Goal: Task Accomplishment & Management: Manage account settings

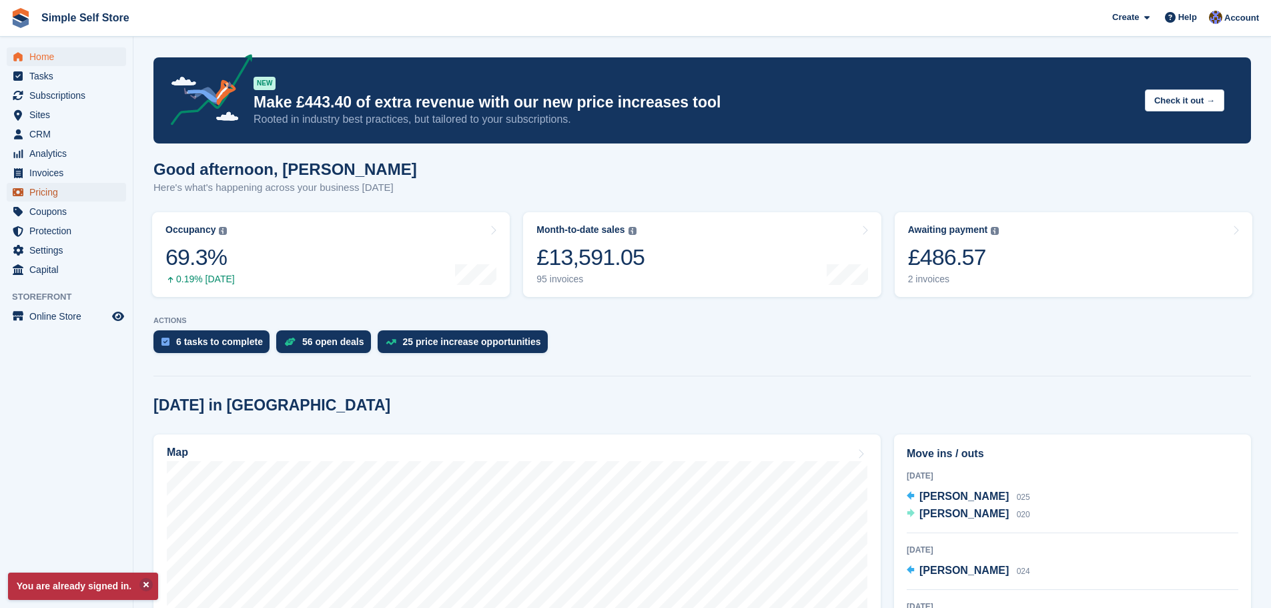
click at [51, 195] on span "Pricing" at bounding box center [69, 192] width 80 height 19
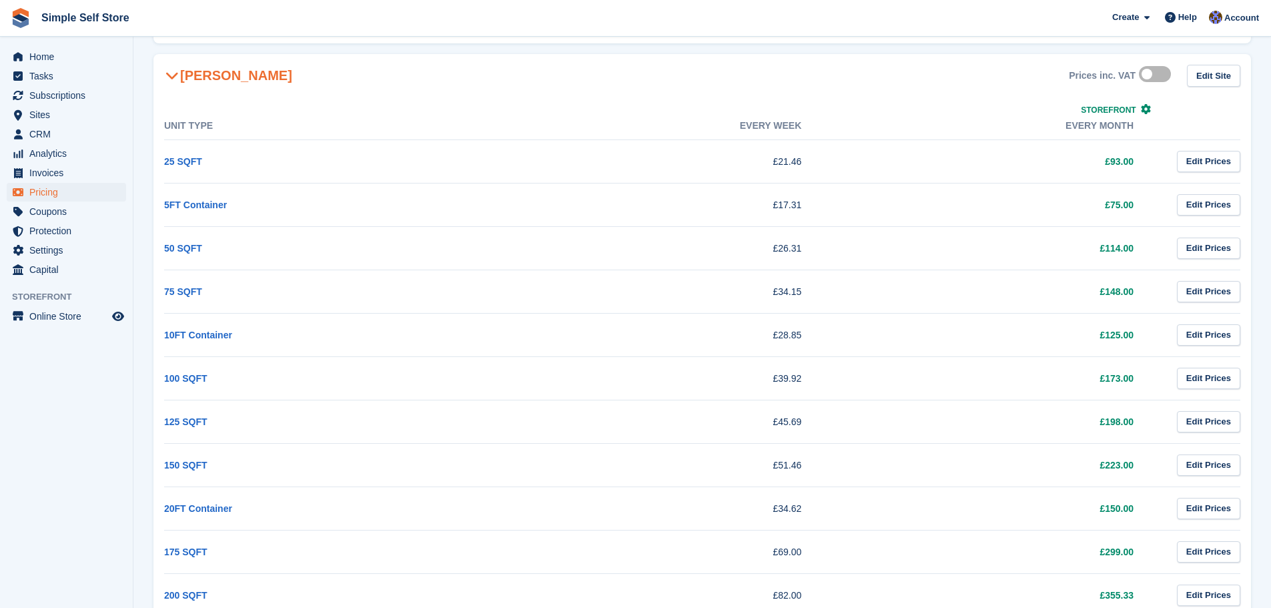
scroll to position [534, 0]
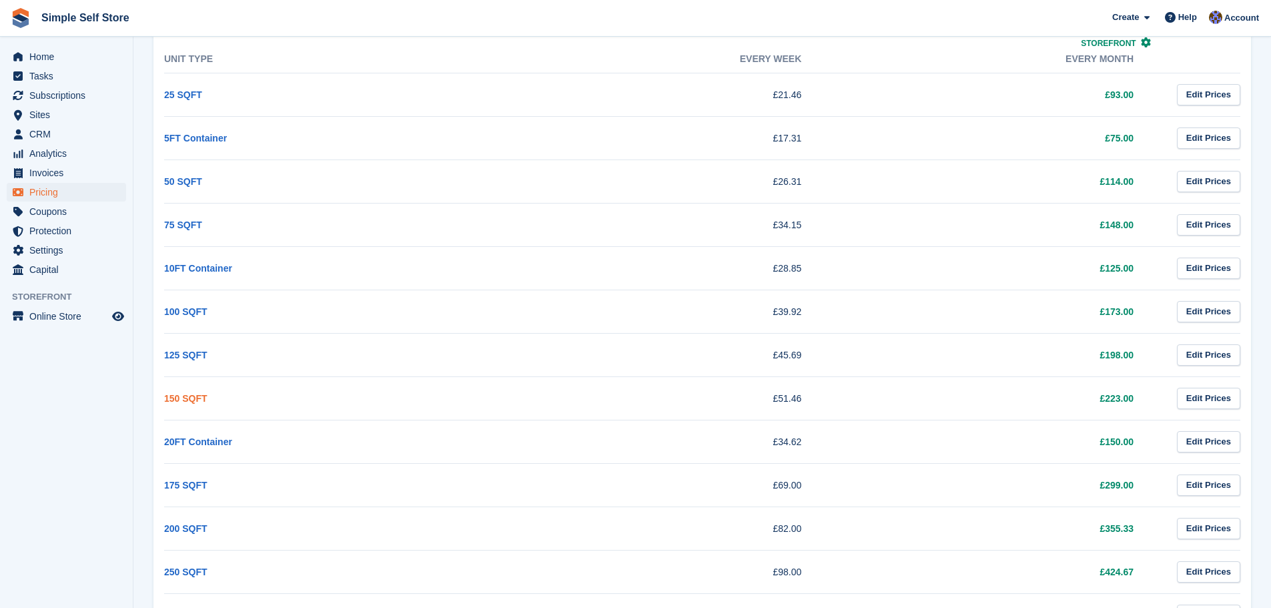
click at [190, 393] on link "150 SQFT" at bounding box center [185, 398] width 43 height 11
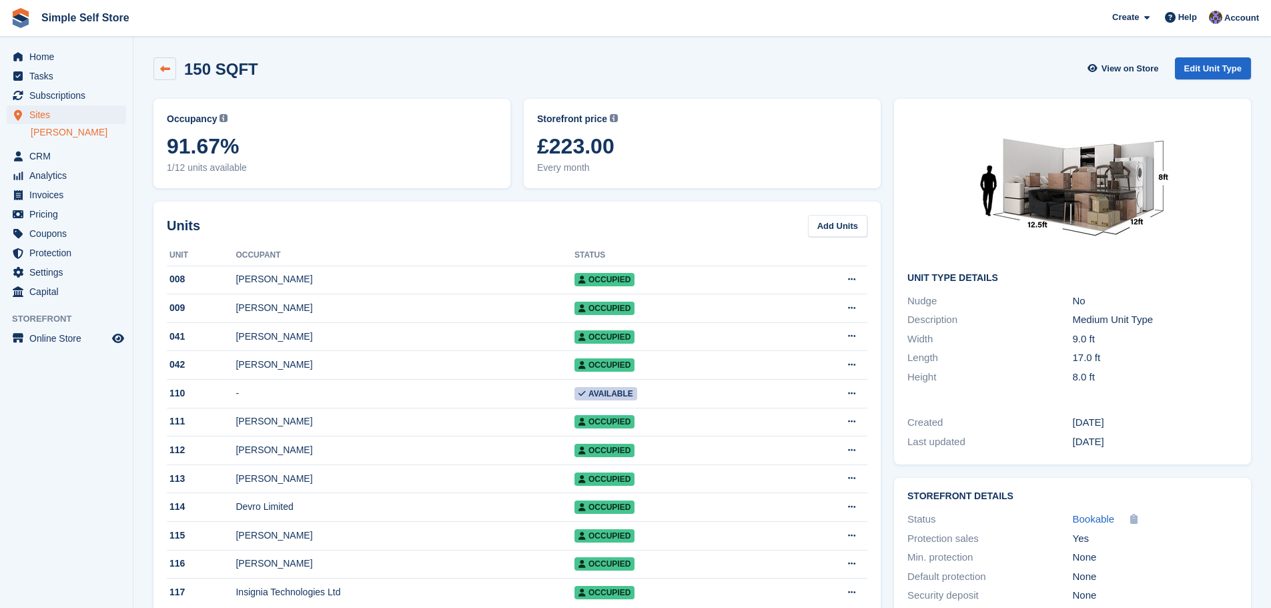
click at [156, 69] on link at bounding box center [164, 68] width 23 height 23
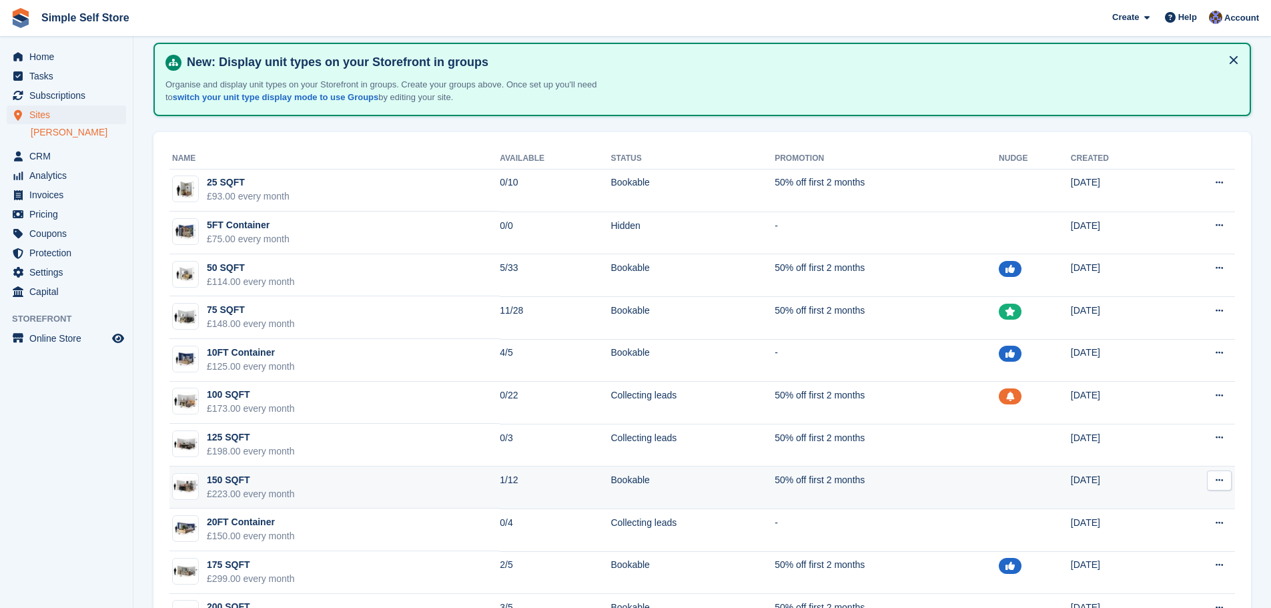
scroll to position [133, 0]
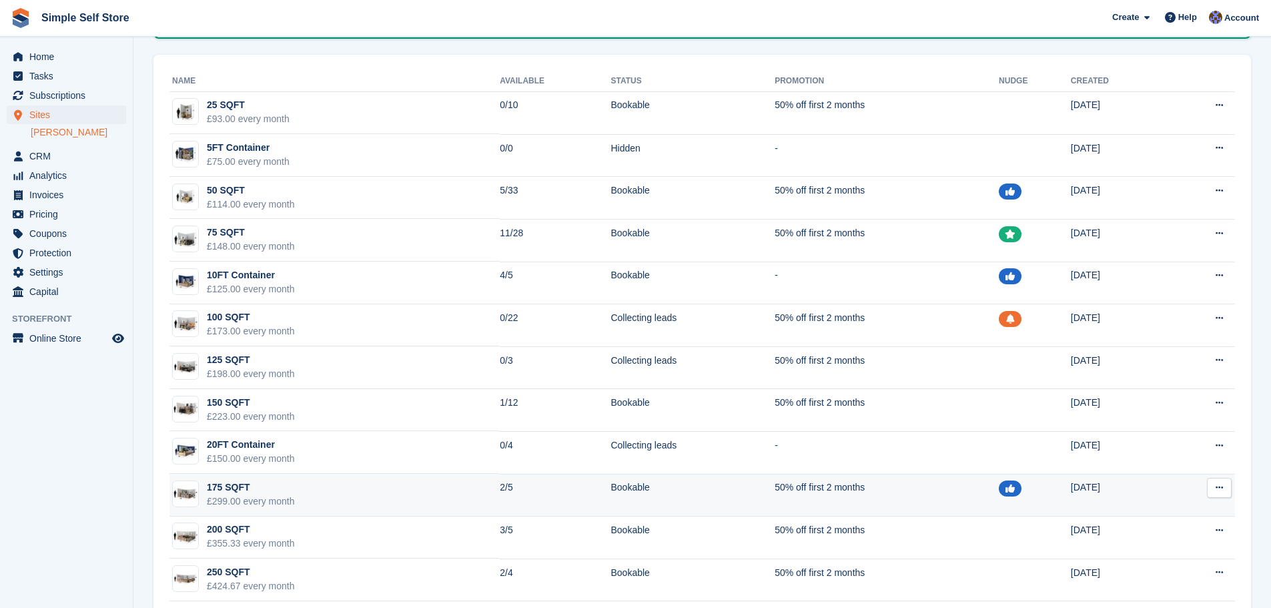
click at [225, 488] on div "175 SQFT" at bounding box center [251, 487] width 88 height 14
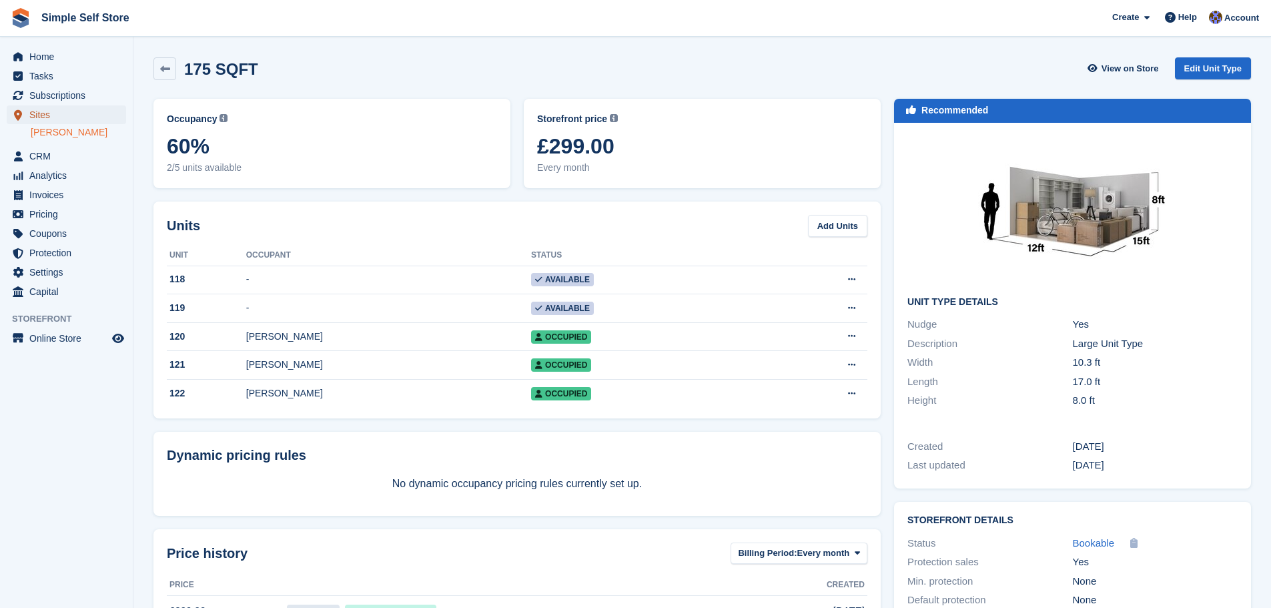
click at [50, 113] on span "Sites" at bounding box center [69, 114] width 80 height 19
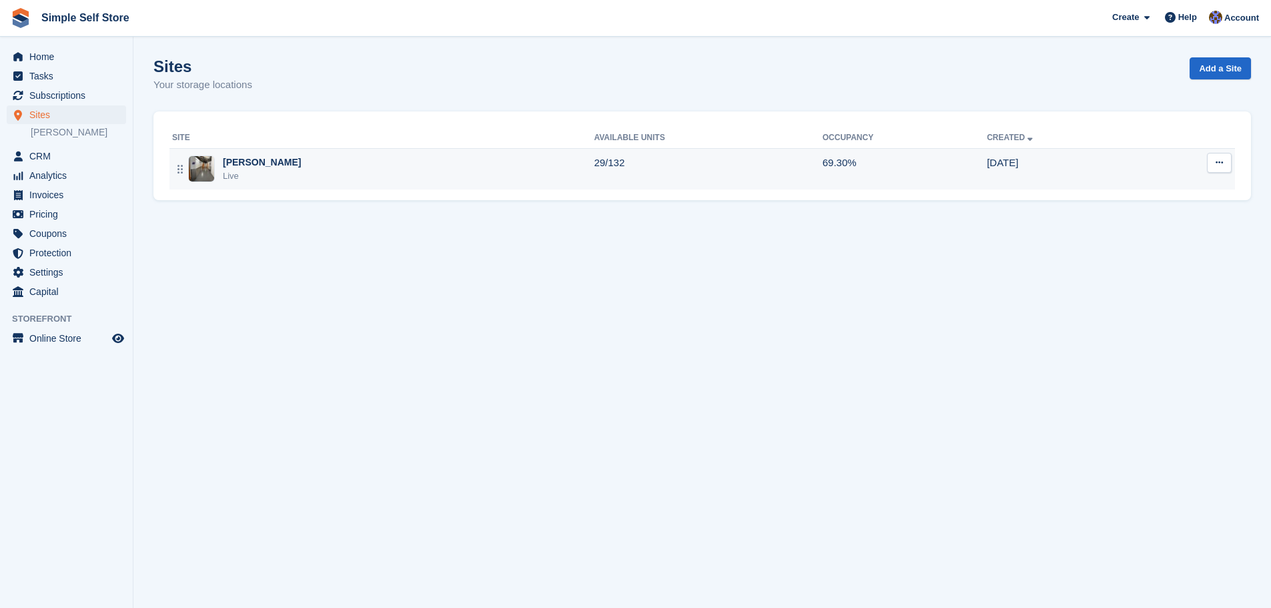
click at [191, 168] on img at bounding box center [201, 168] width 25 height 25
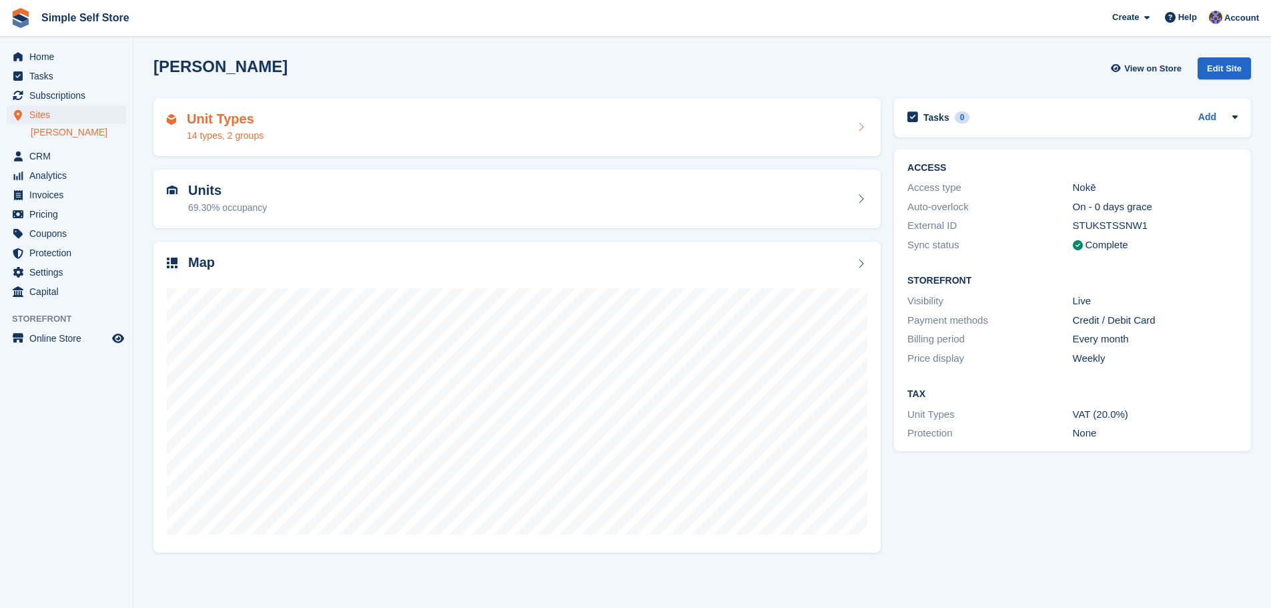
click at [205, 123] on h2 "Unit Types" at bounding box center [225, 118] width 77 height 15
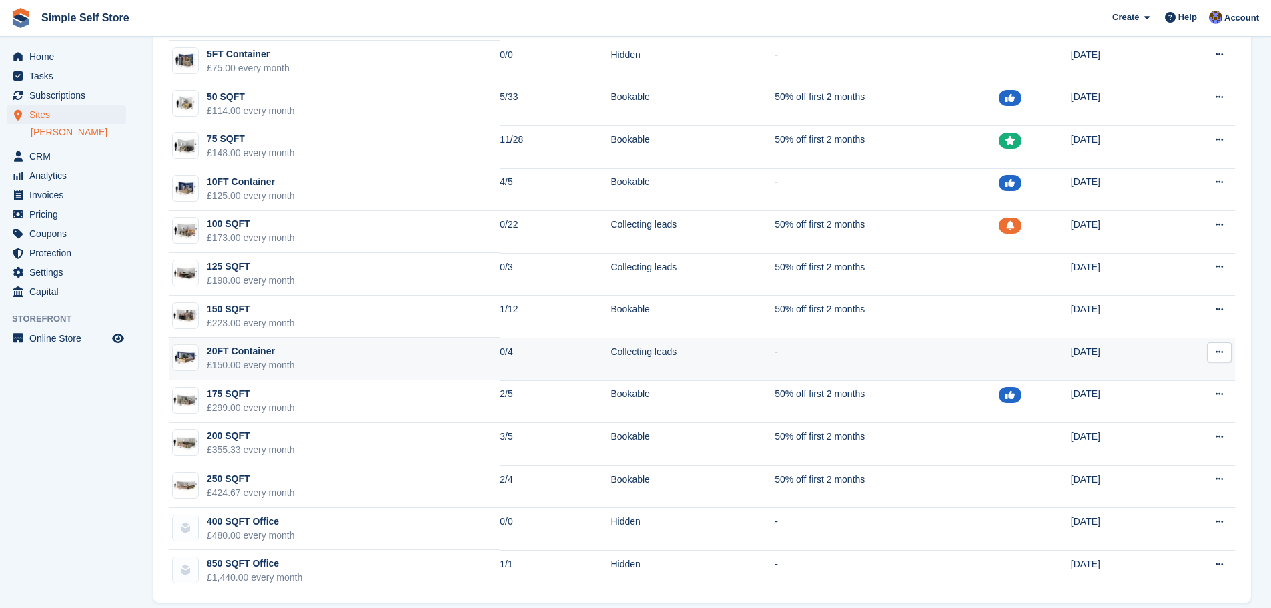
scroll to position [241, 0]
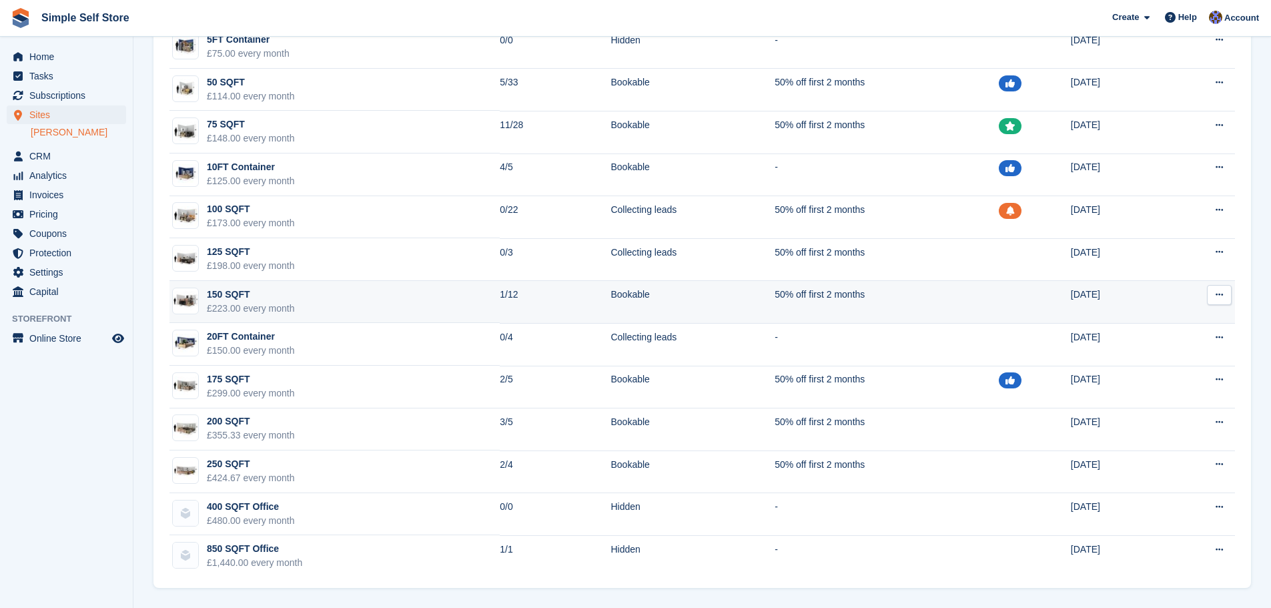
click at [220, 297] on div "150 SQFT" at bounding box center [251, 294] width 88 height 14
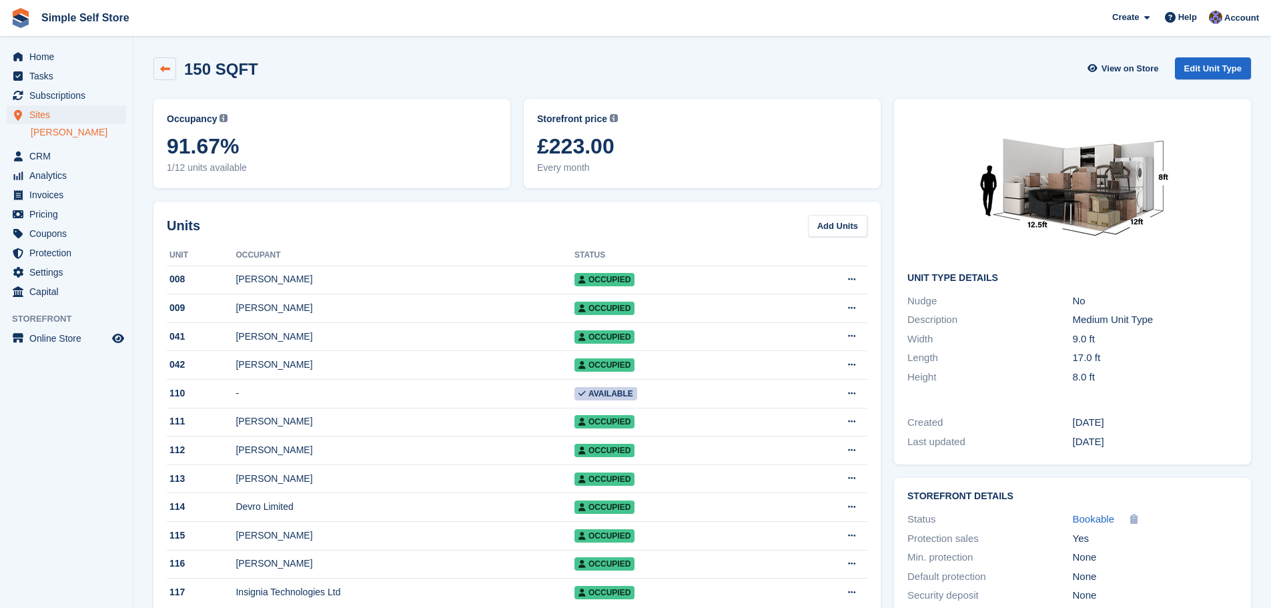
click at [154, 65] on link at bounding box center [164, 68] width 23 height 23
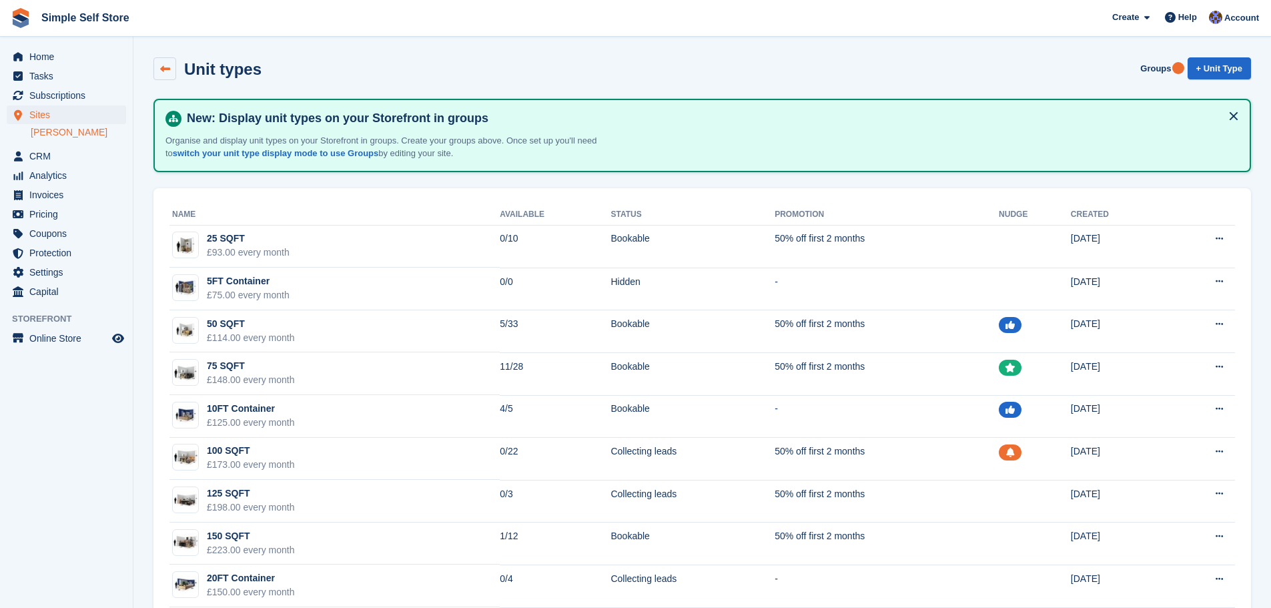
click at [168, 64] on icon at bounding box center [165, 69] width 10 height 10
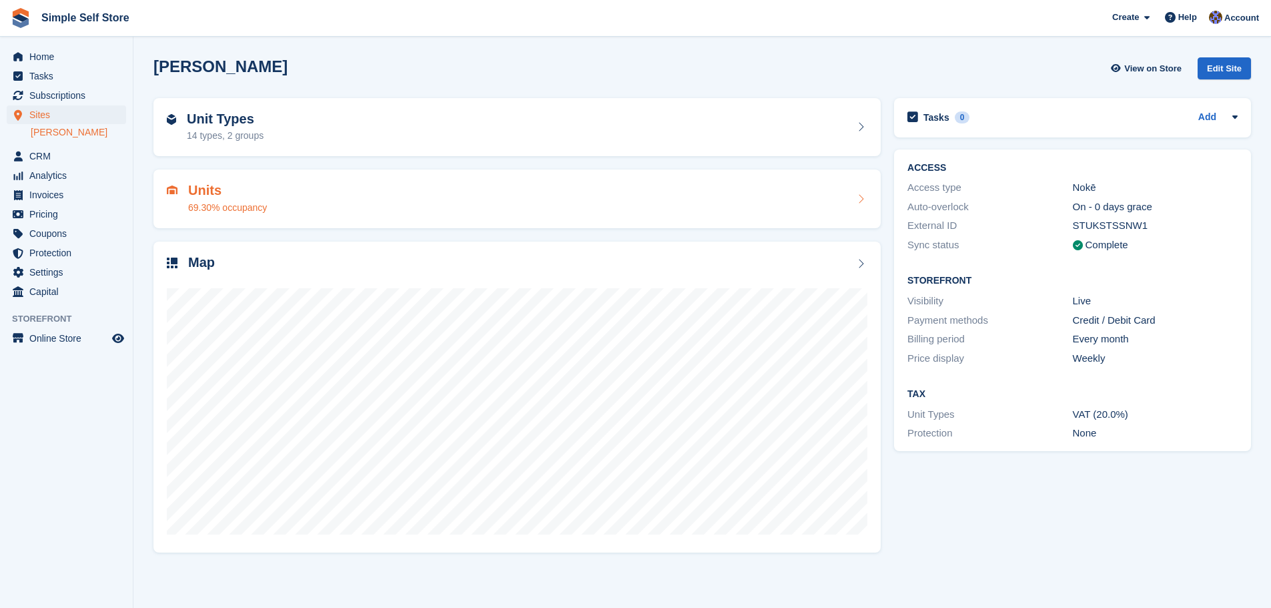
click at [203, 185] on h2 "Units" at bounding box center [227, 190] width 79 height 15
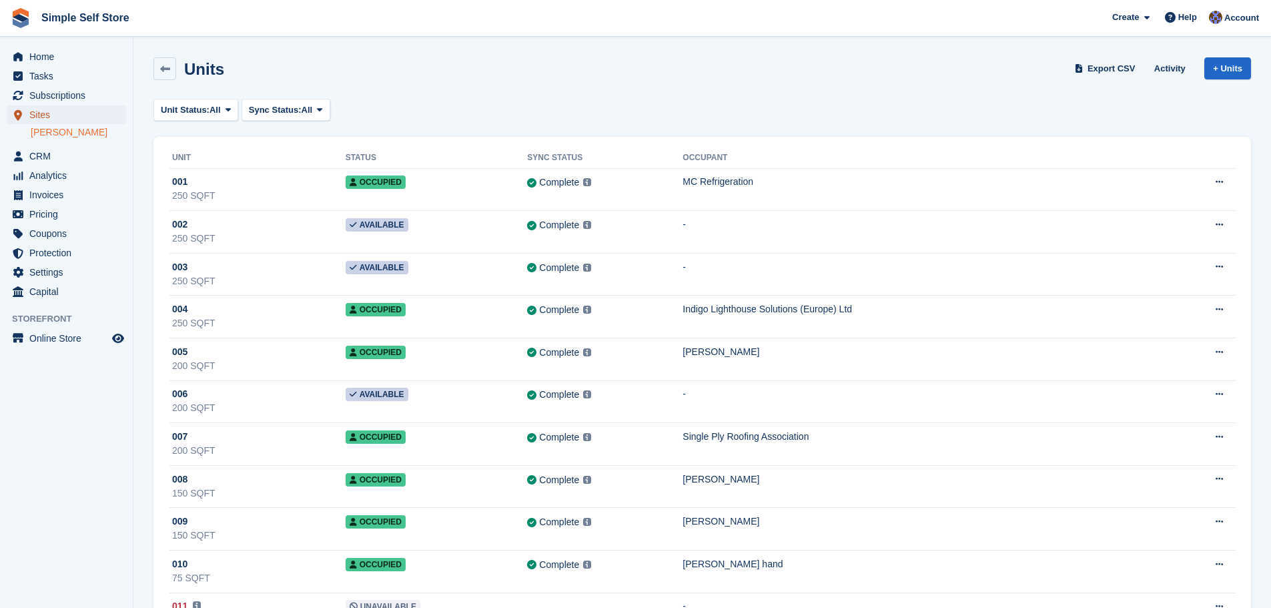
click at [43, 109] on span "Sites" at bounding box center [69, 114] width 80 height 19
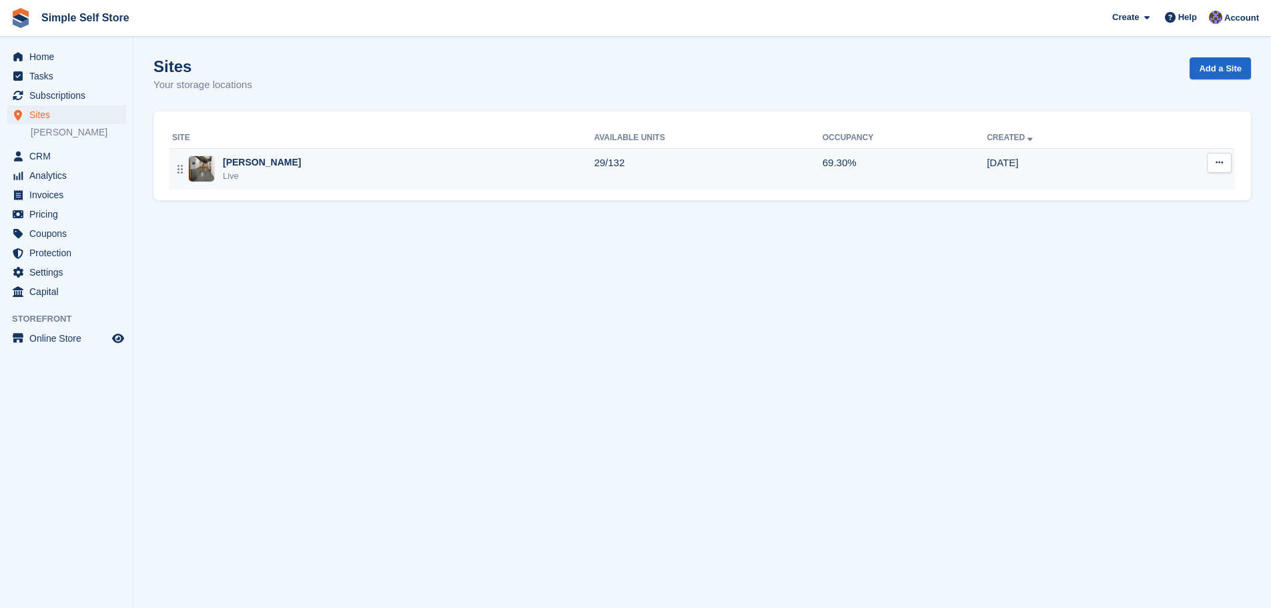
click at [171, 161] on td "Newhouse Live" at bounding box center [381, 168] width 424 height 41
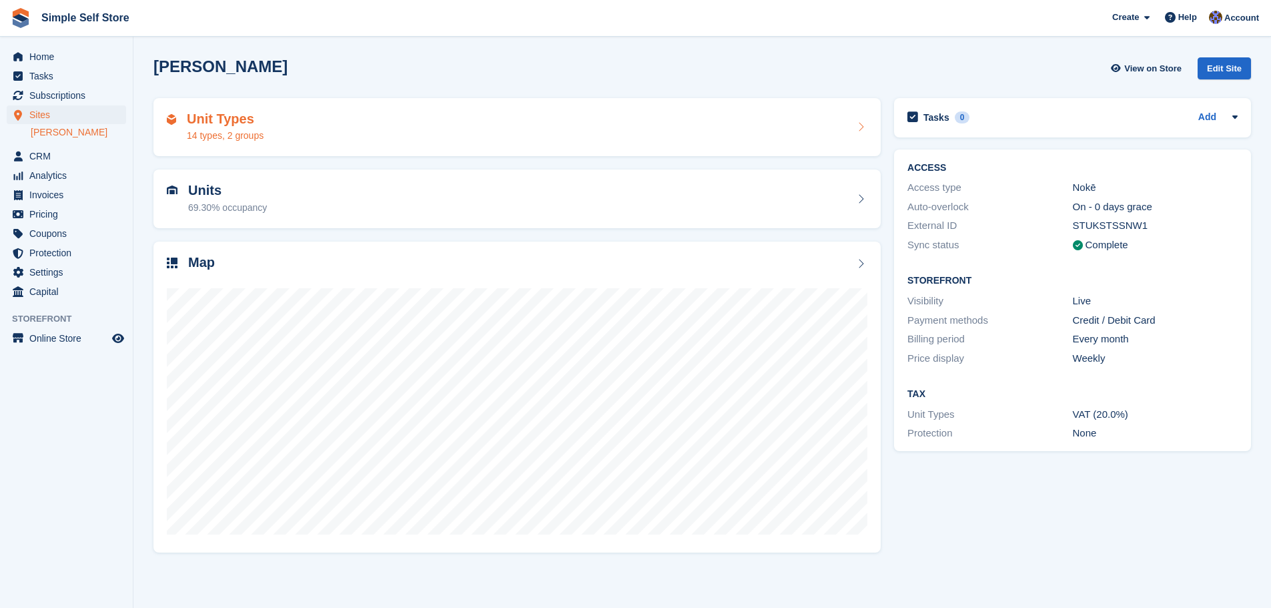
click at [217, 120] on h2 "Unit Types" at bounding box center [225, 118] width 77 height 15
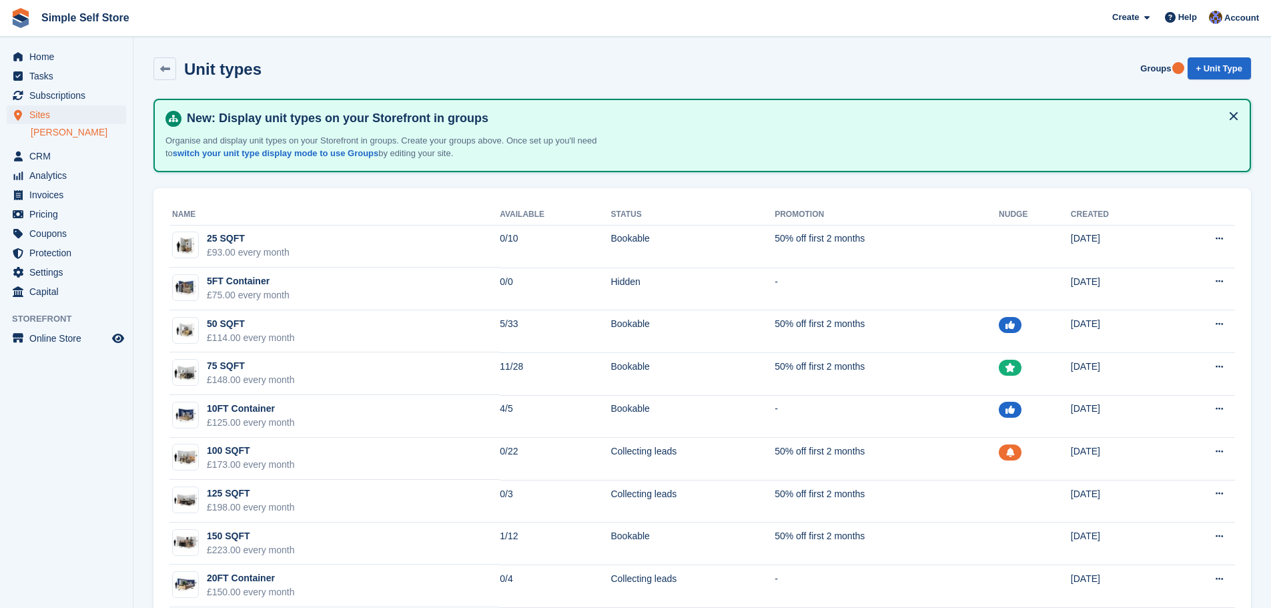
click at [914, 52] on div "Unit types Groups + Unit Type" at bounding box center [702, 71] width 1110 height 41
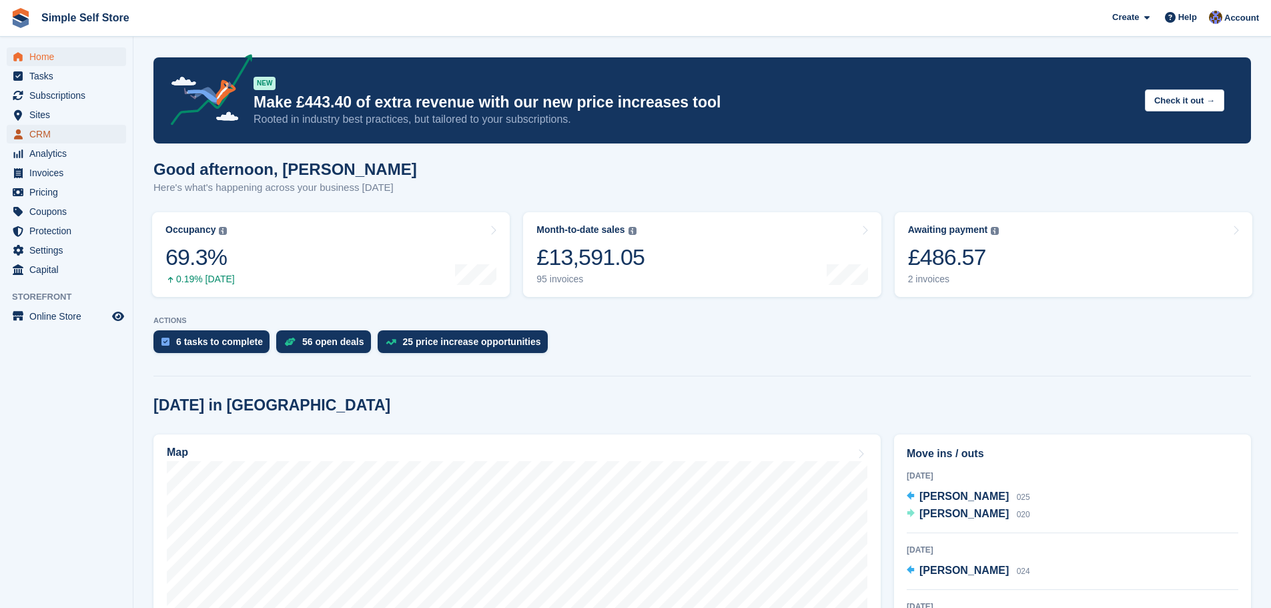
click at [50, 131] on span "CRM" at bounding box center [69, 134] width 80 height 19
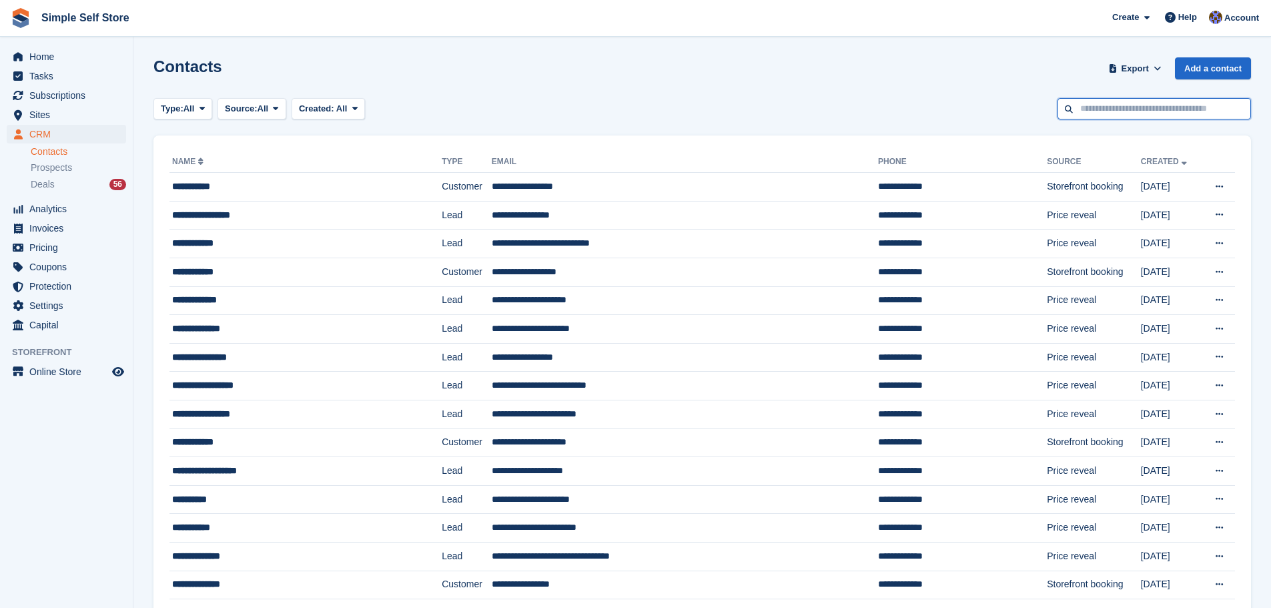
click at [1087, 109] on input "text" at bounding box center [1153, 109] width 193 height 22
type input "*****"
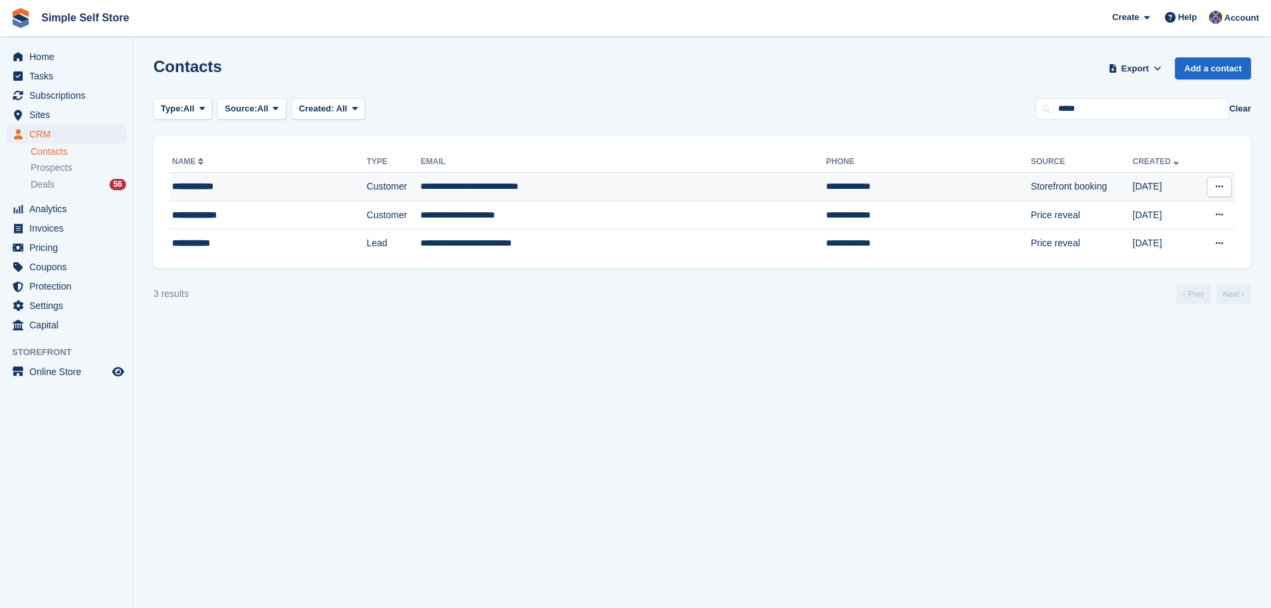
click at [505, 187] on td "**********" at bounding box center [622, 187] width 405 height 29
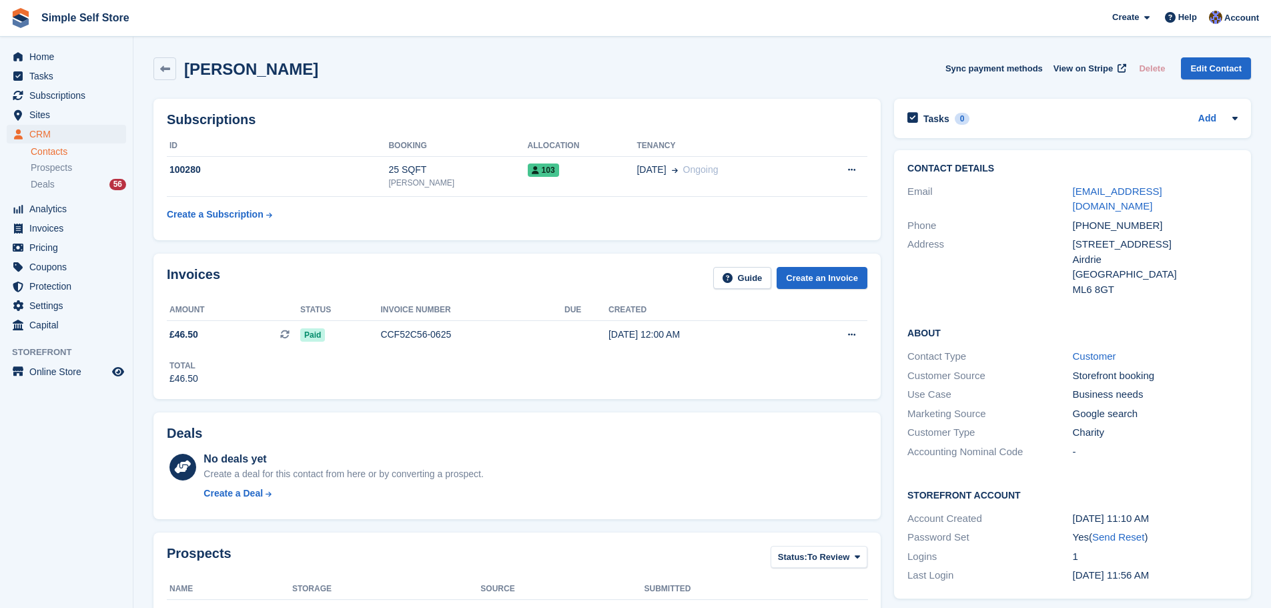
click at [753, 80] on div "[PERSON_NAME] Sync payment methods View on Stripe Delete Edit Contact" at bounding box center [702, 71] width 1110 height 41
click at [524, 403] on div "Invoices Guide Create an Invoice Amount Status Invoice number Due Created £46.5…" at bounding box center [517, 326] width 740 height 158
click at [829, 389] on div "Invoices Guide Create an Invoice Amount Status Invoice number Due Created £46.5…" at bounding box center [516, 325] width 727 height 145
click at [727, 63] on div "[PERSON_NAME] Sync payment methods View on Stripe Delete Edit Contact" at bounding box center [701, 68] width 1097 height 23
click at [297, 67] on div "[PERSON_NAME] Sync payment methods View on Stripe Delete Edit Contact" at bounding box center [701, 68] width 1097 height 23
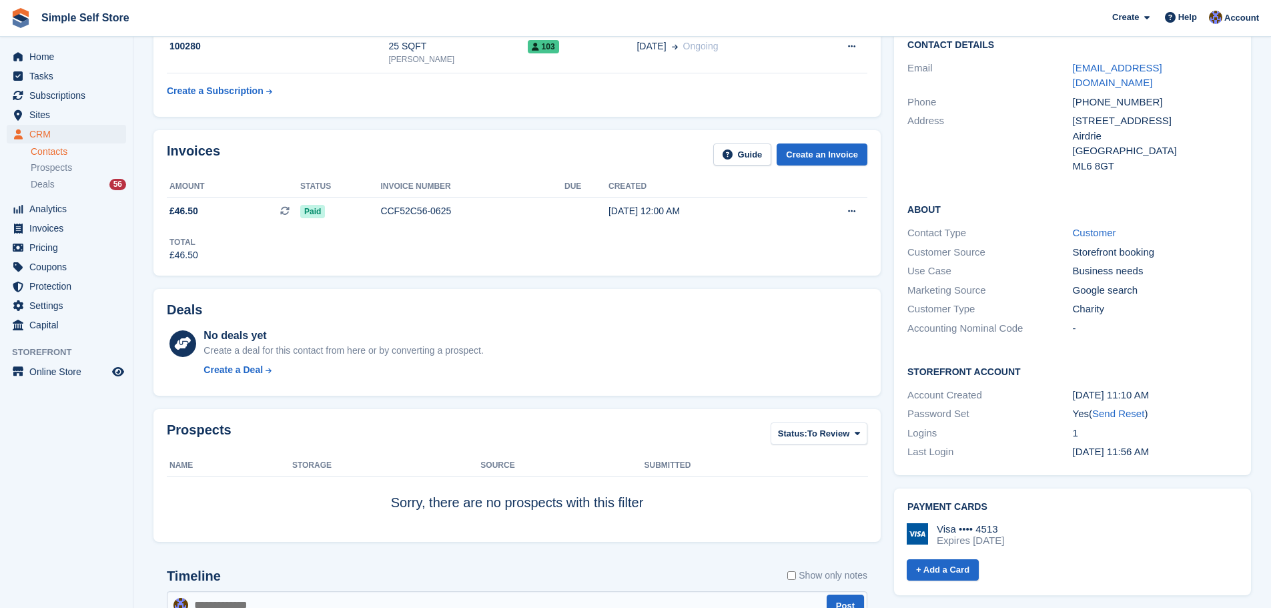
scroll to position [133, 0]
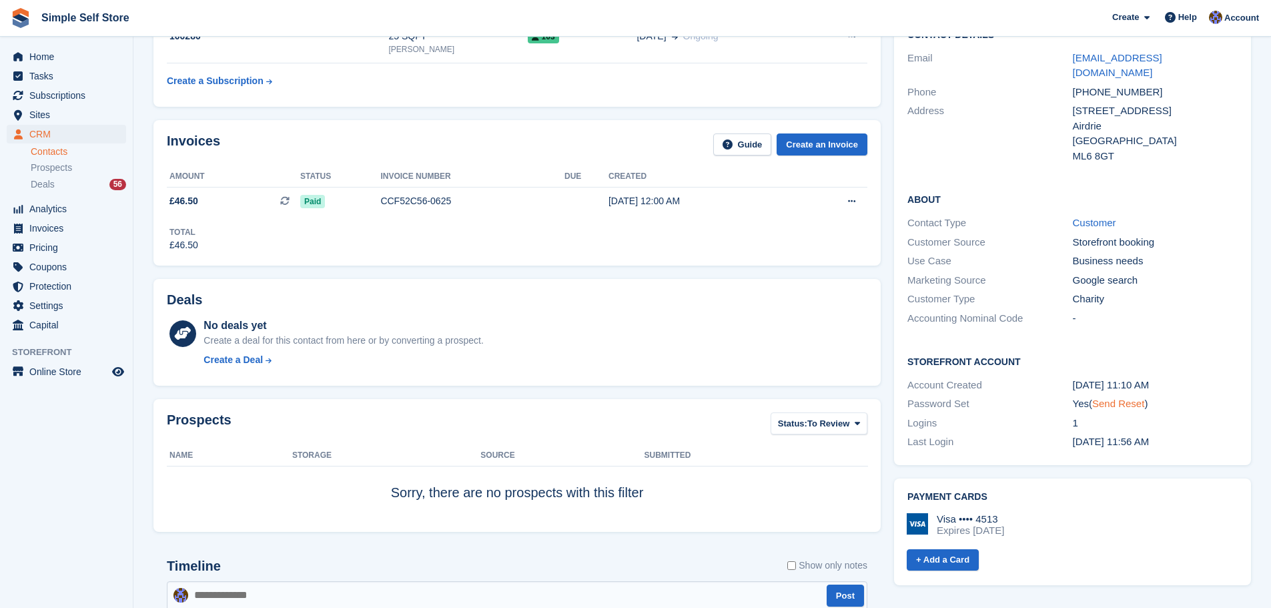
click at [1118, 397] on link "Send Reset" at bounding box center [1118, 402] width 52 height 11
click at [1162, 52] on link "secretary@lanarkshiregolf.com" at bounding box center [1116, 65] width 89 height 27
click at [1145, 55] on link "secretary@lanarkshiregolf.com" at bounding box center [1116, 65] width 89 height 27
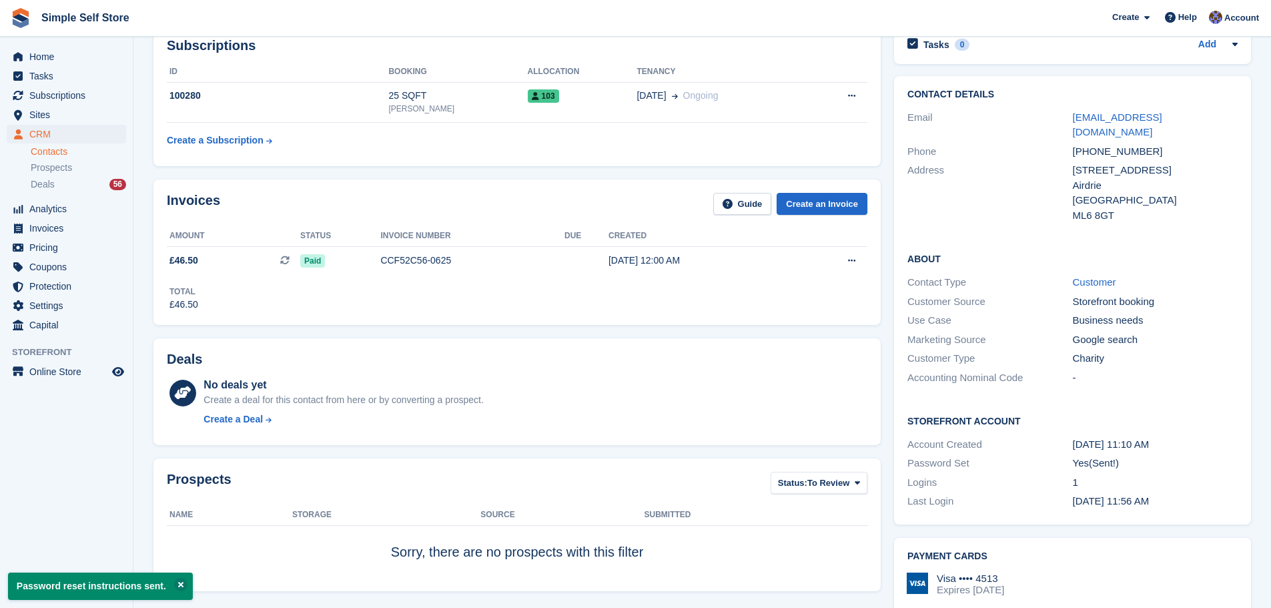
scroll to position [0, 0]
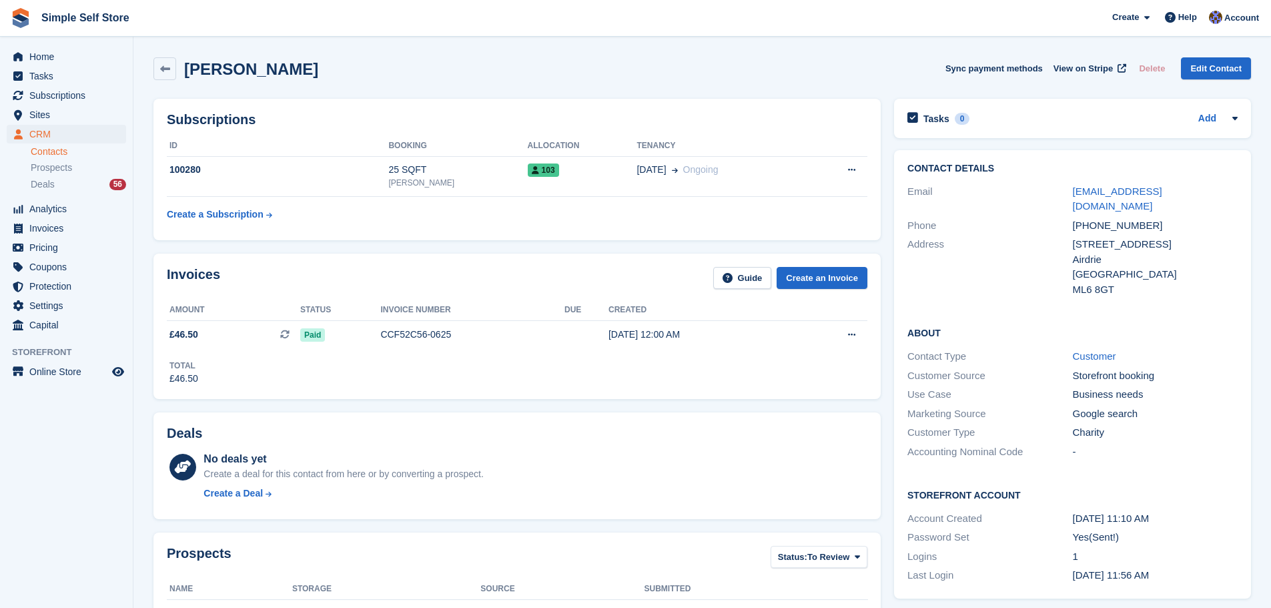
click at [663, 83] on div "[PERSON_NAME] Sync payment methods View on Stripe Delete Edit Contact" at bounding box center [702, 71] width 1110 height 41
click at [1220, 71] on link "Edit Contact" at bounding box center [1215, 68] width 70 height 22
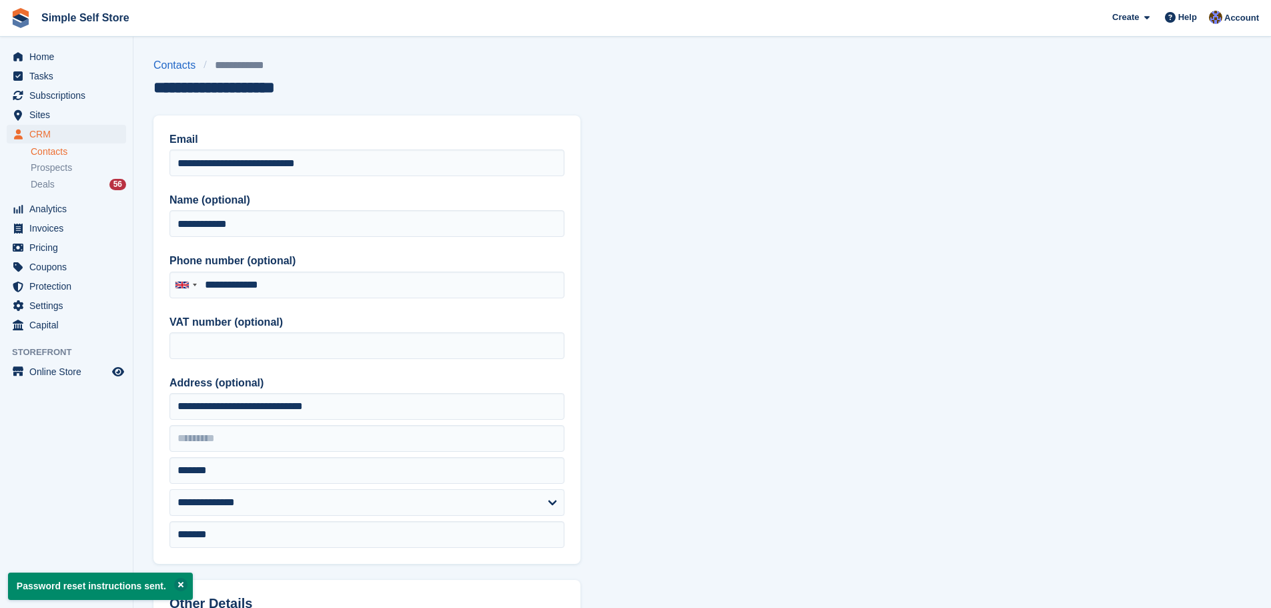
type input "**********"
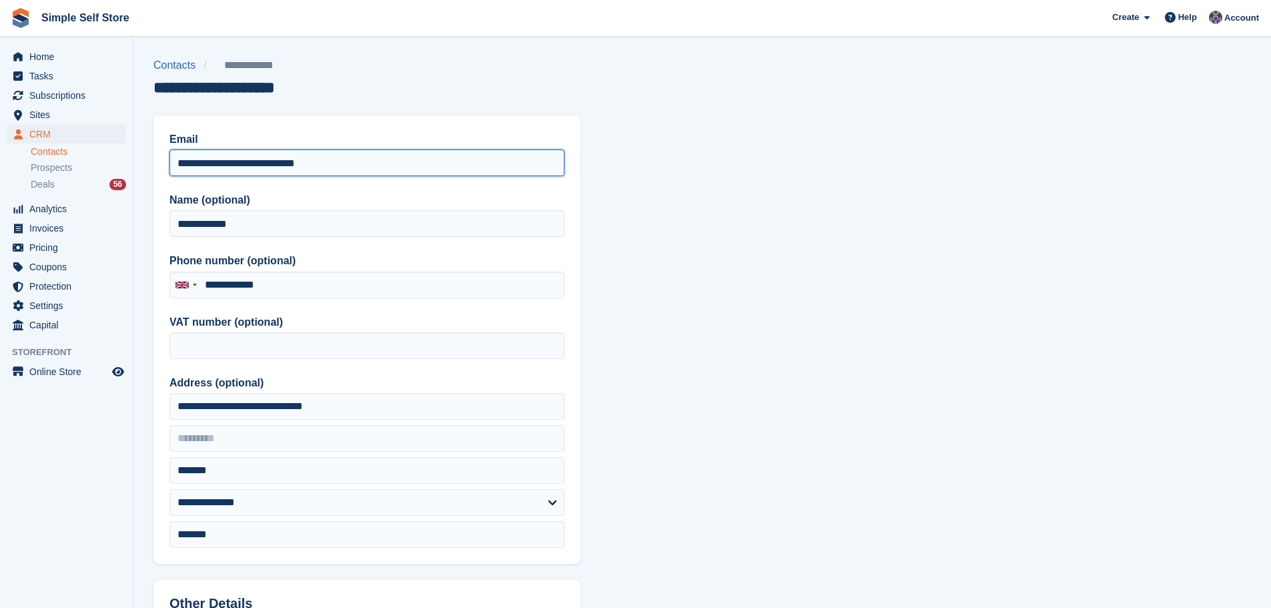
click at [340, 169] on input "**********" at bounding box center [366, 162] width 395 height 27
type input "*"
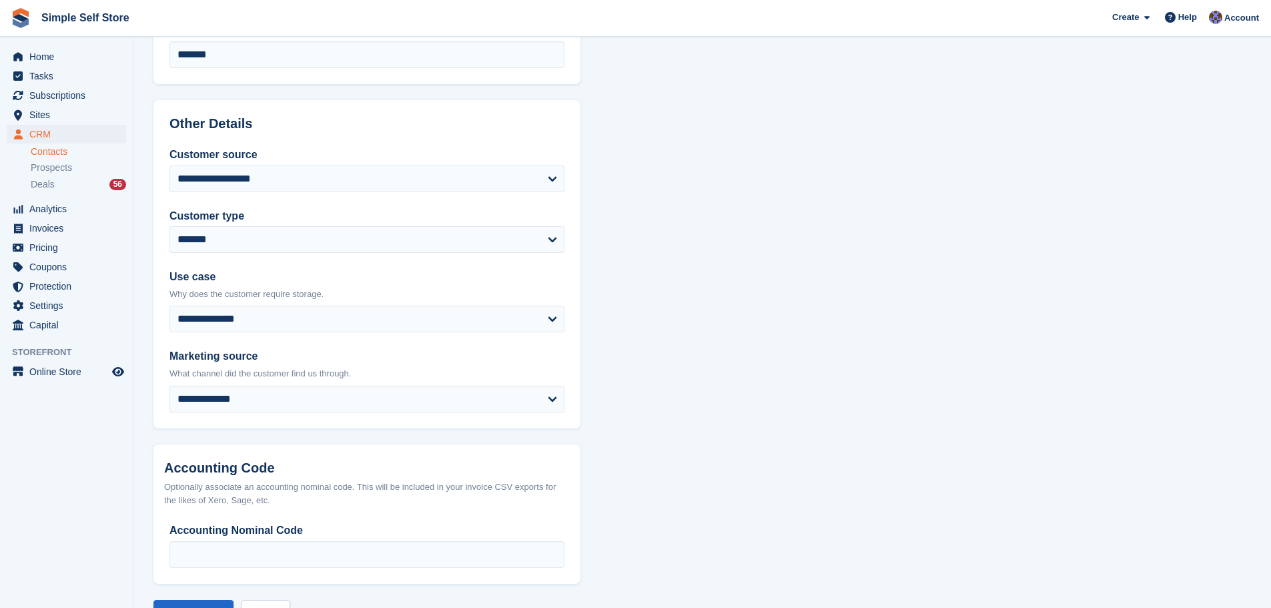
scroll to position [529, 0]
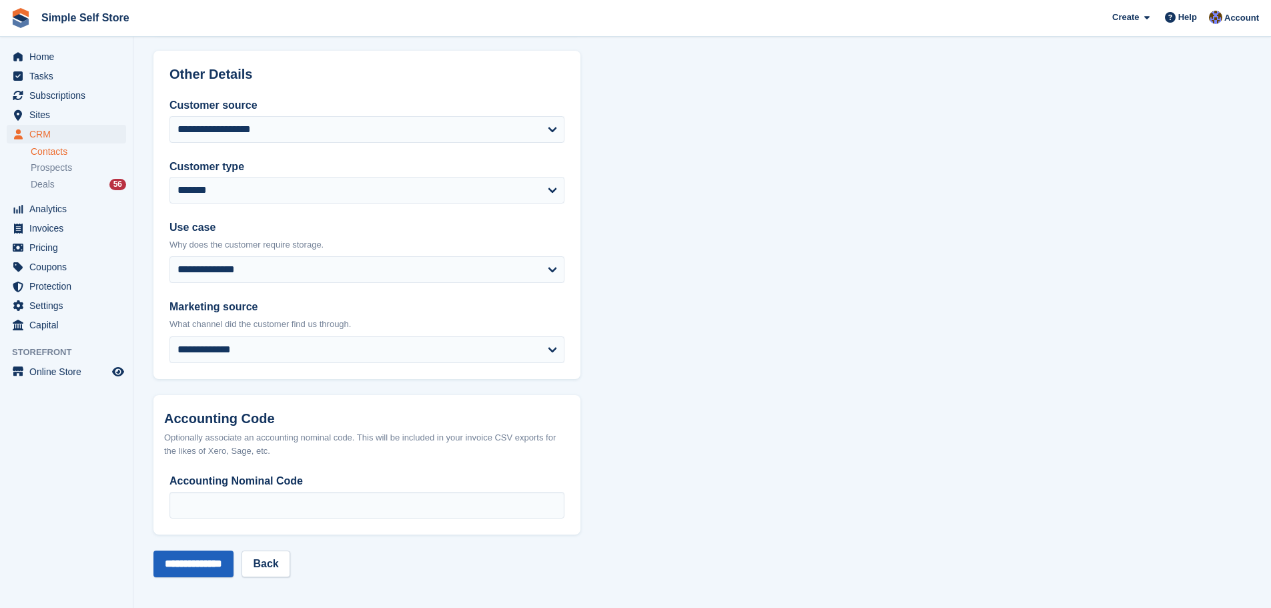
type input "**********"
click at [202, 556] on input "**********" at bounding box center [193, 563] width 80 height 27
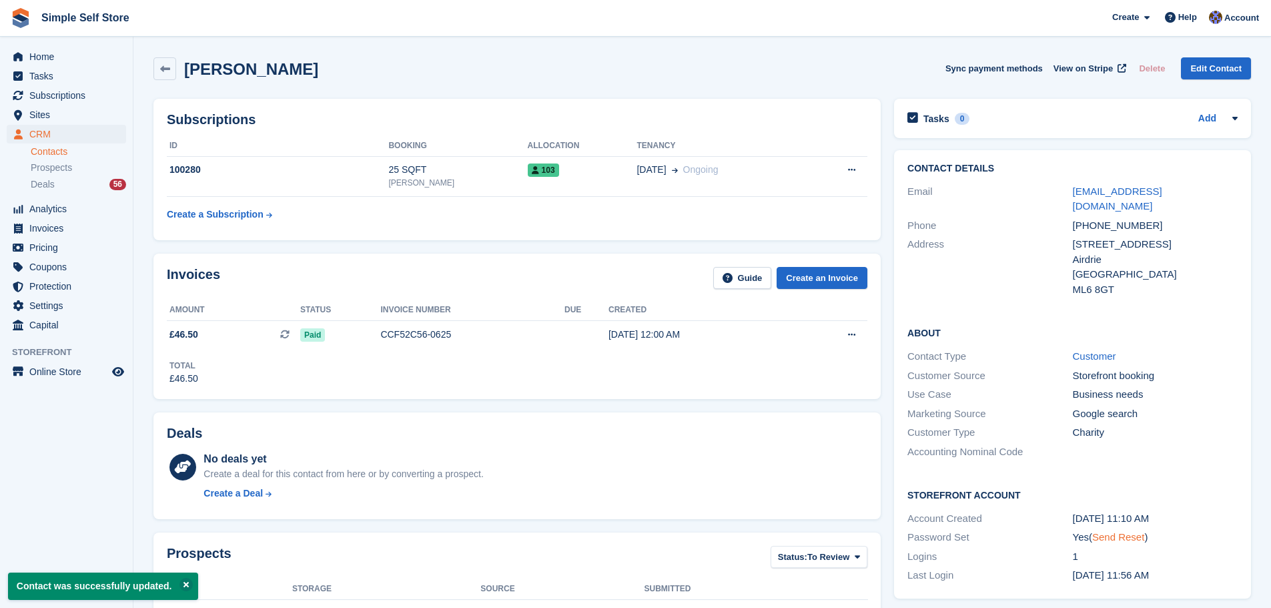
click at [1122, 531] on link "Send Reset" at bounding box center [1118, 536] width 52 height 11
click at [313, 74] on div "[PERSON_NAME] Sync payment methods View on Stripe Delete Edit Contact" at bounding box center [701, 68] width 1097 height 23
click at [1256, 161] on div "Contact Details Email [EMAIL_ADDRESS][DOMAIN_NAME] Phone [PHONE_NUMBER] Address…" at bounding box center [1072, 374] width 370 height 462
click at [38, 129] on span "CRM" at bounding box center [69, 134] width 80 height 19
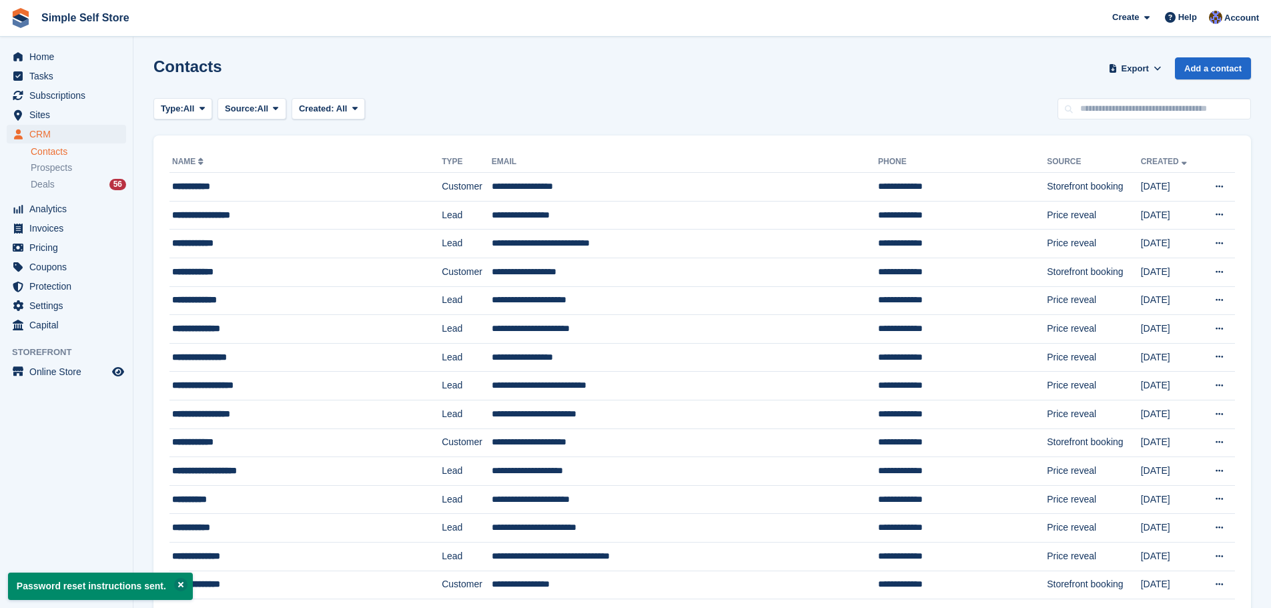
click at [902, 92] on div "Contacts Export Export Contacts Export a CSV of all Contacts which match the cu…" at bounding box center [701, 76] width 1097 height 38
